Goal: Navigation & Orientation: Find specific page/section

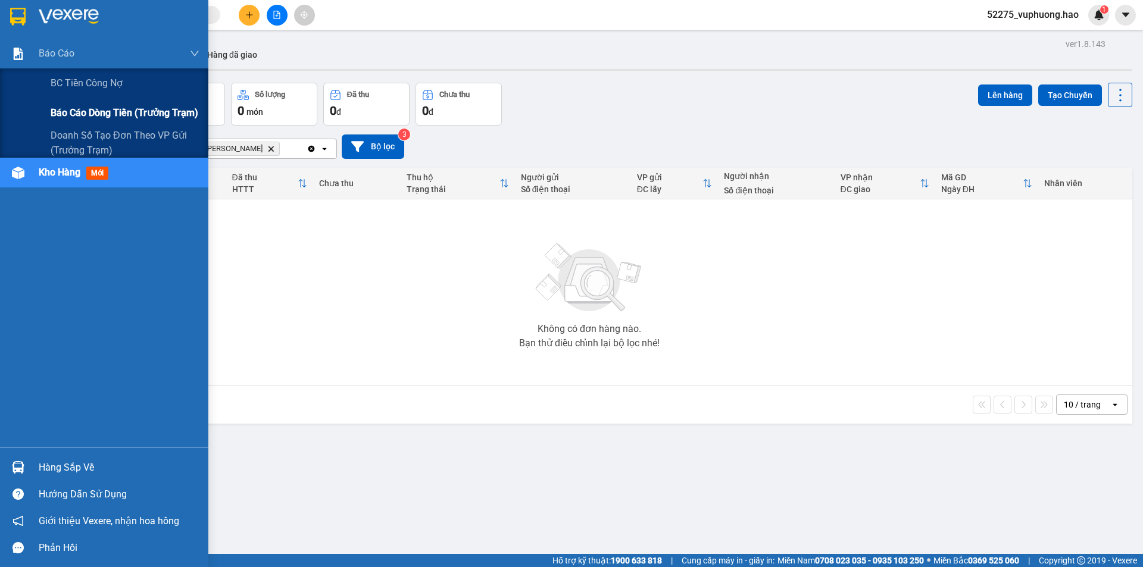
click at [70, 115] on span "Báo cáo dòng tiền (trưởng trạm)" at bounding box center [125, 112] width 148 height 15
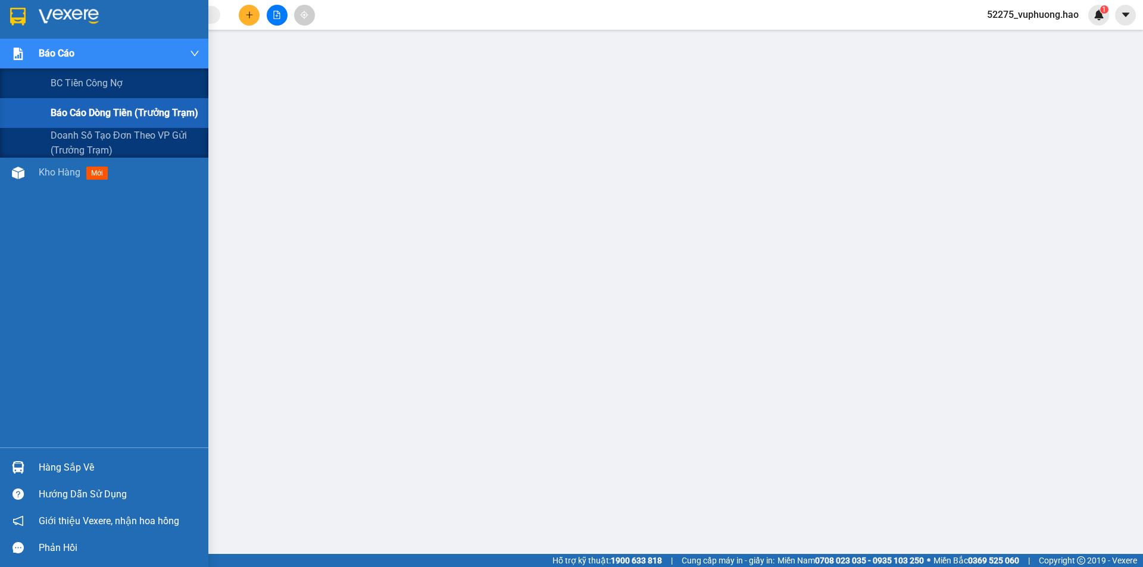
click at [133, 112] on span "Báo cáo dòng tiền (trưởng trạm)" at bounding box center [125, 112] width 148 height 15
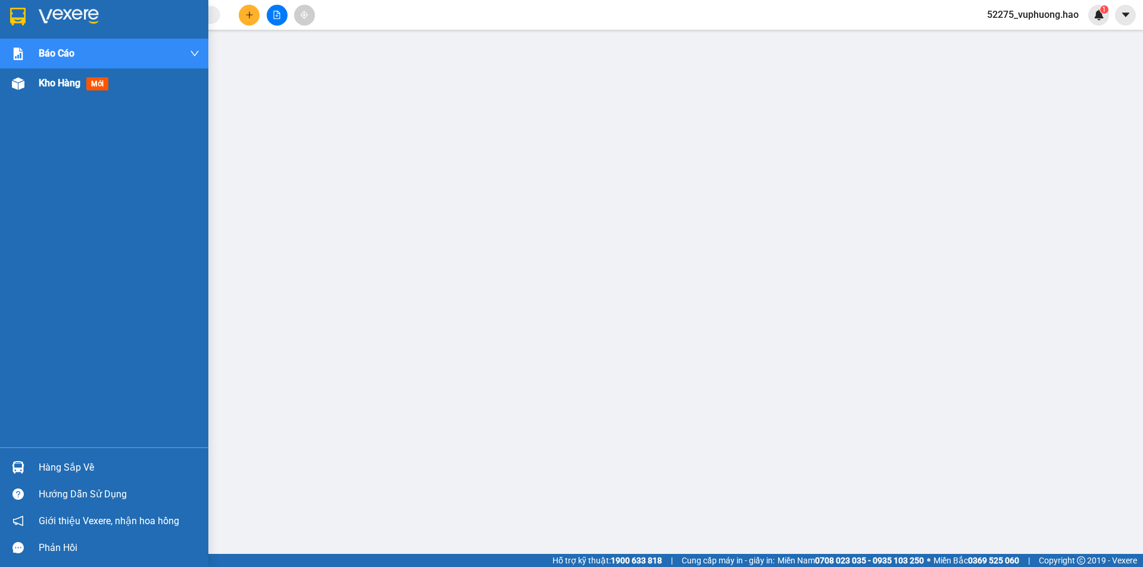
click at [47, 87] on span "Kho hàng" at bounding box center [60, 82] width 42 height 11
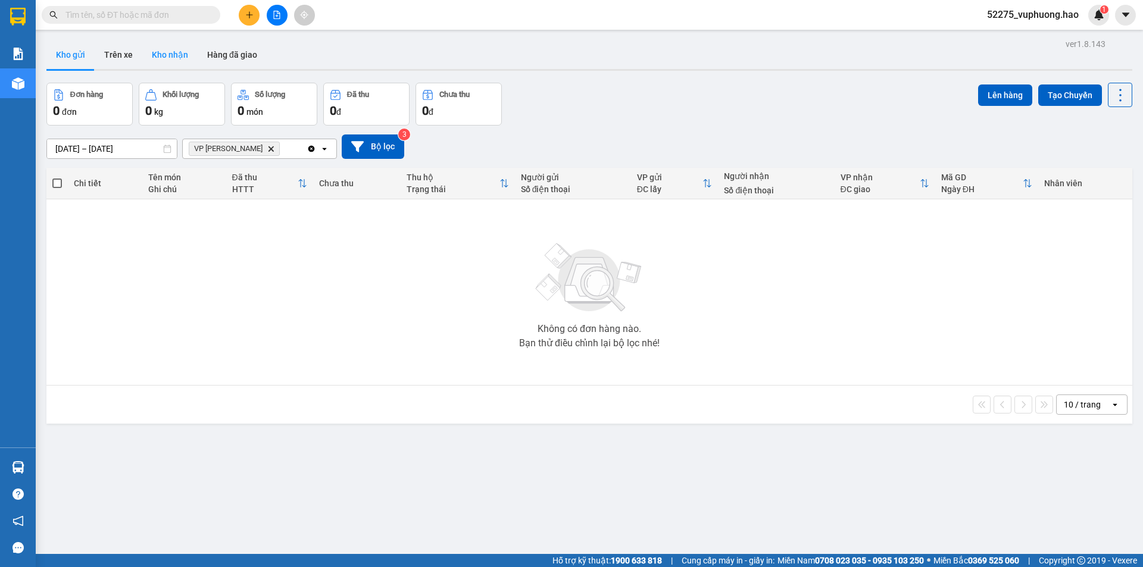
click at [176, 56] on button "Kho nhận" at bounding box center [169, 54] width 55 height 29
click at [126, 47] on button "Trên xe" at bounding box center [119, 54] width 48 height 29
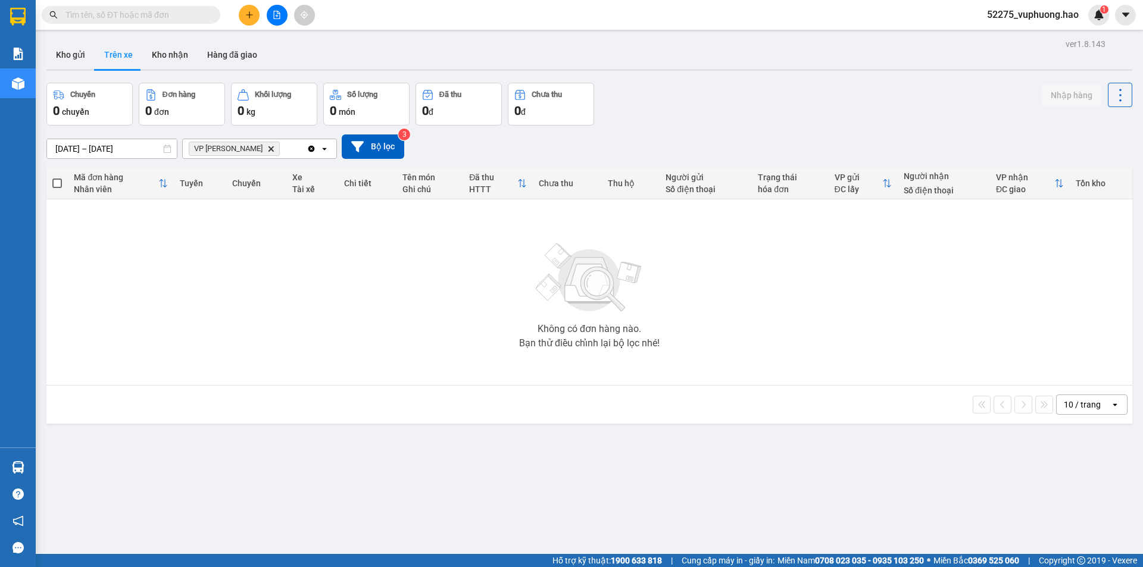
click at [267, 147] on icon "Delete" at bounding box center [270, 148] width 7 height 7
click at [248, 147] on div "Chọn văn phòng nhận" at bounding box center [231, 149] width 82 height 12
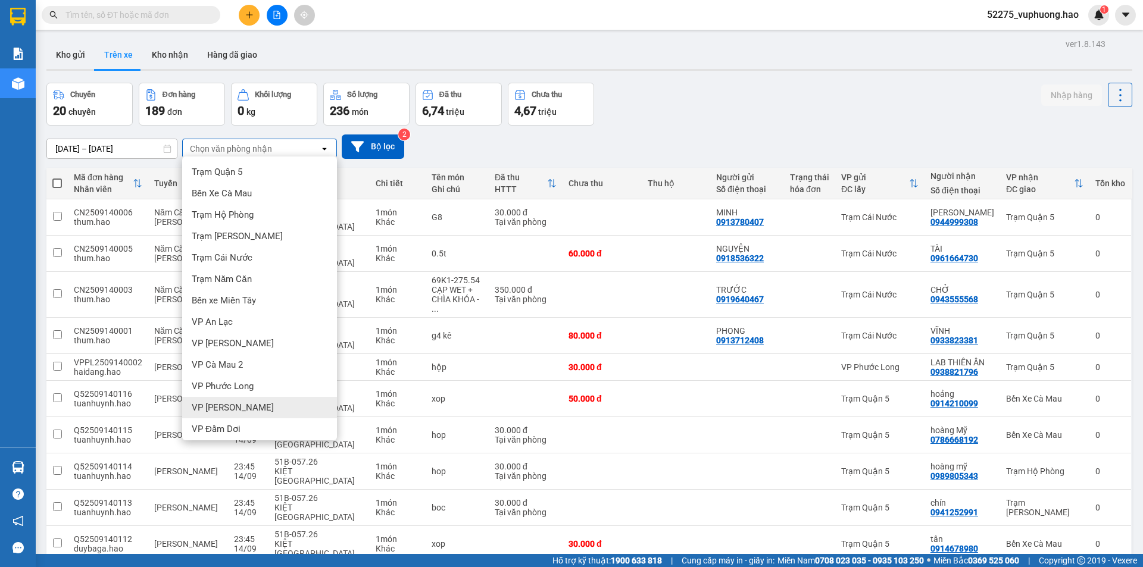
click at [233, 402] on span "VP [PERSON_NAME]" at bounding box center [233, 408] width 82 height 12
